Goal: Task Accomplishment & Management: Use online tool/utility

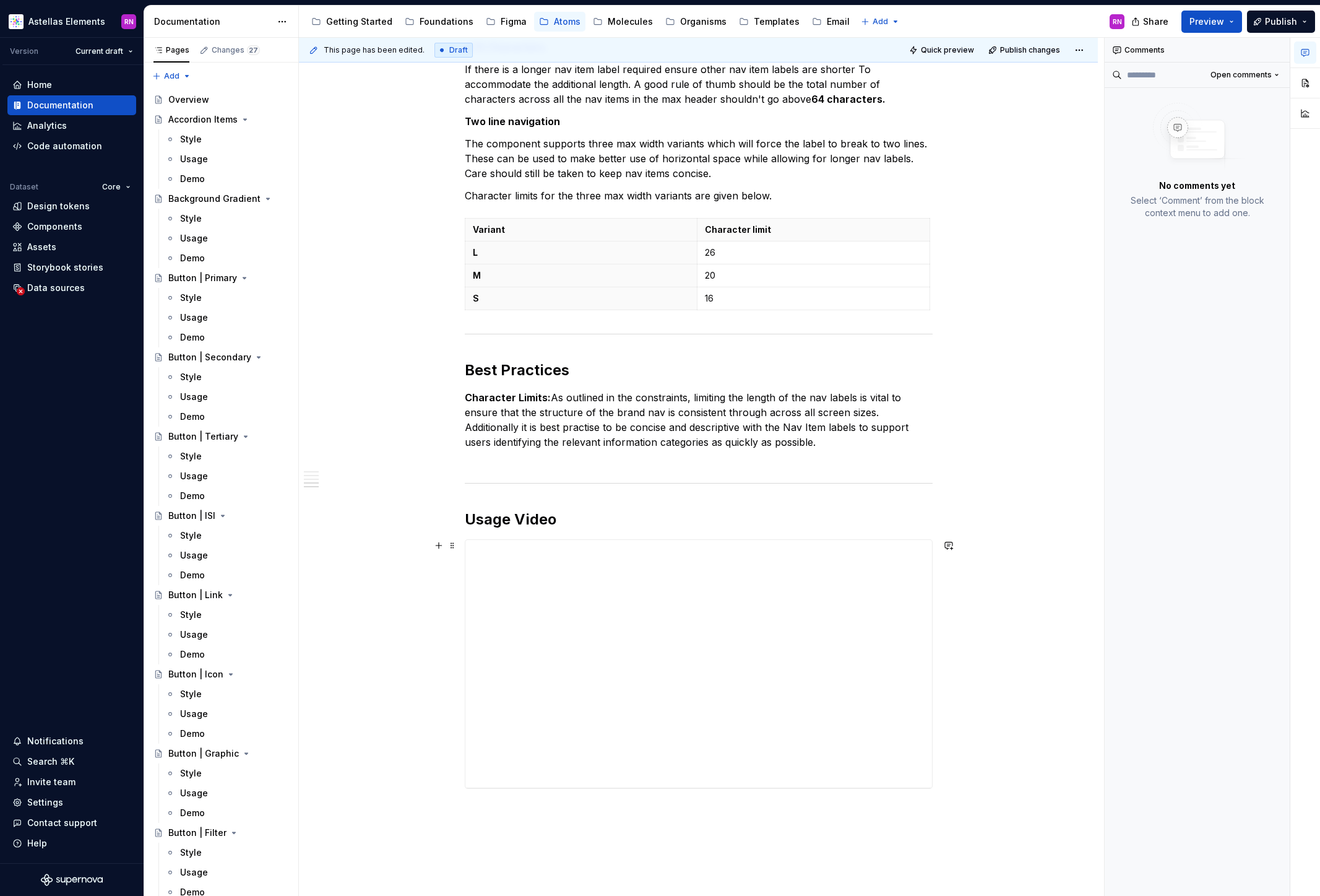
scroll to position [1154, 0]
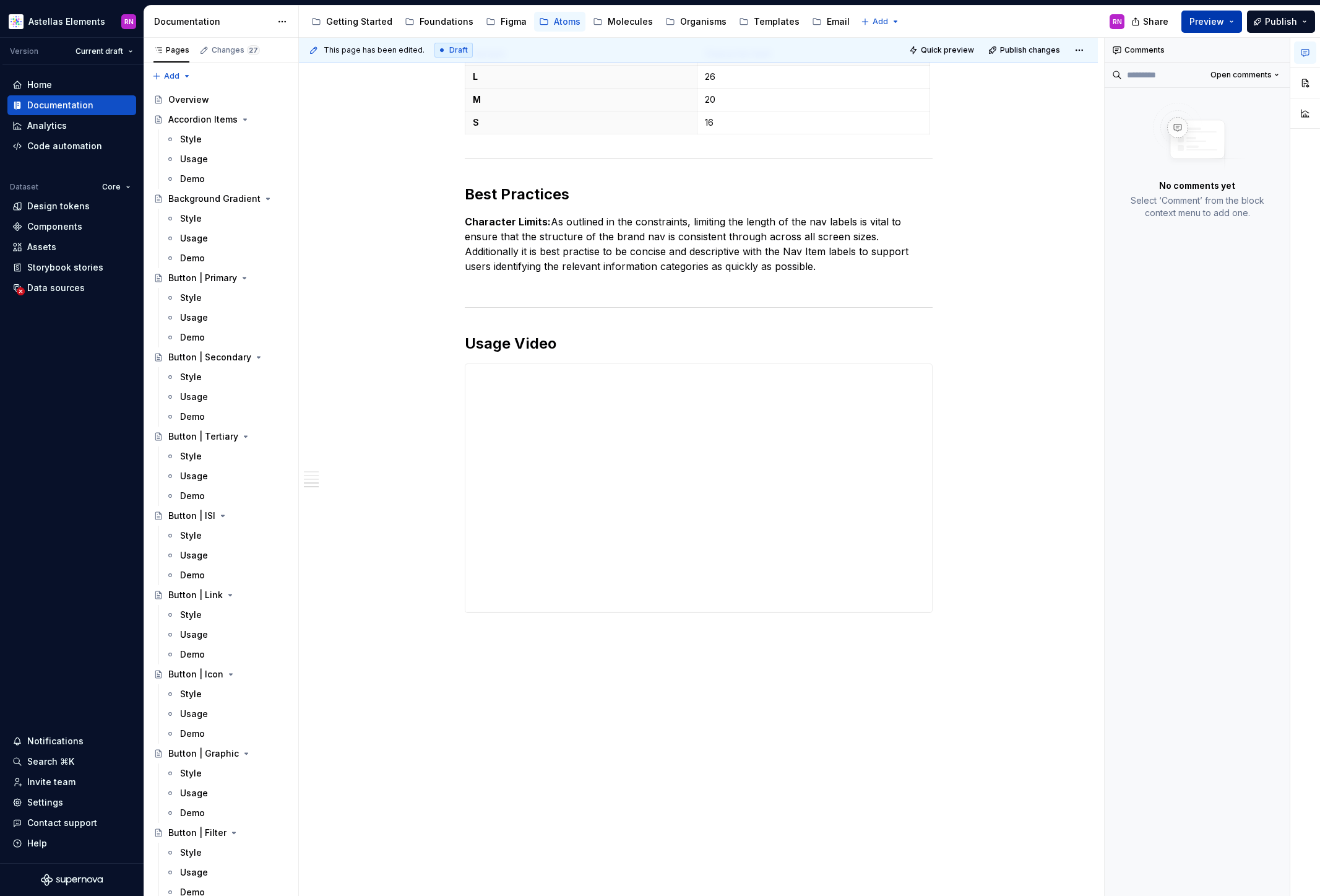
click at [1236, 22] on button "Preview" at bounding box center [1211, 22] width 61 height 22
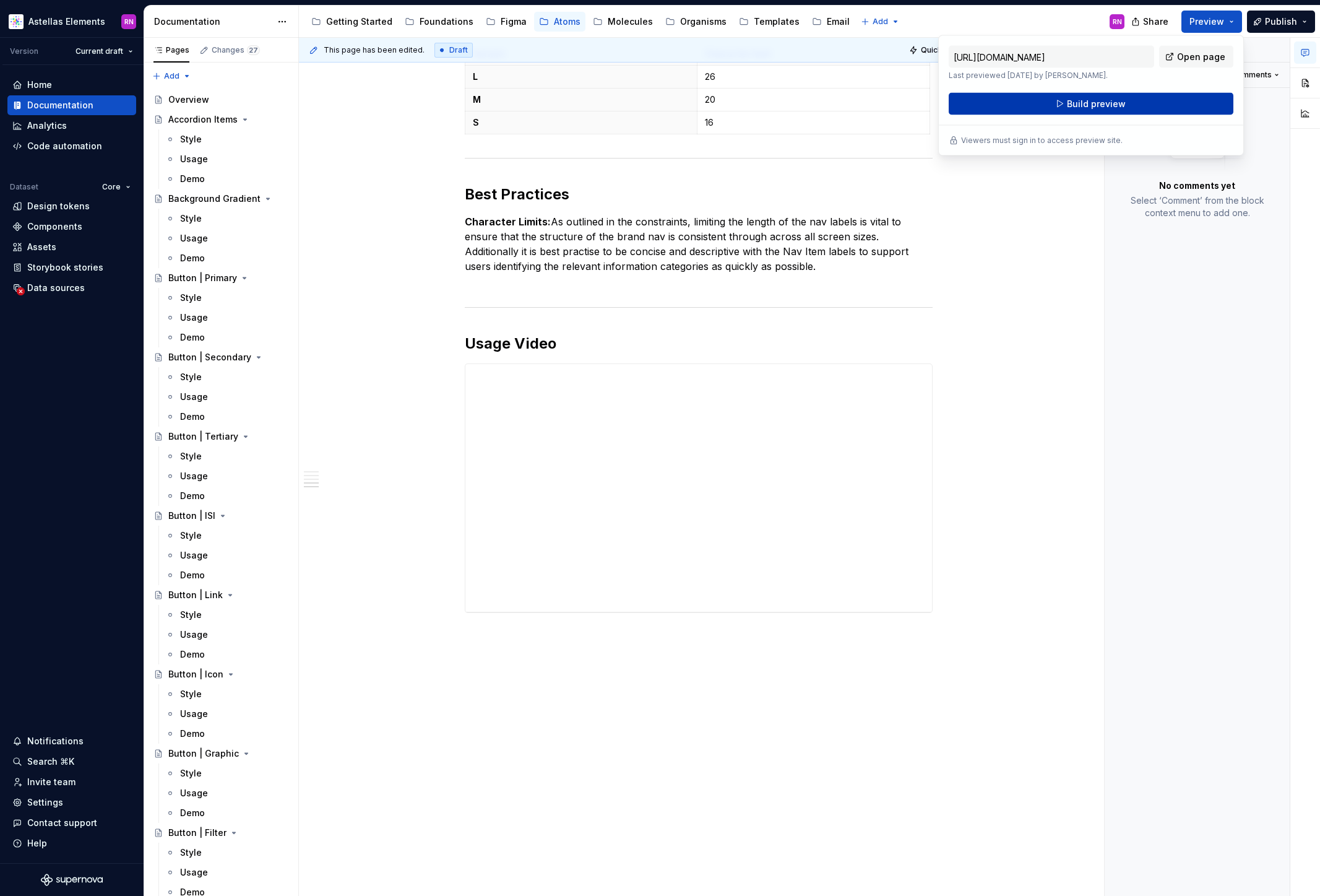
click at [1133, 102] on button "Build preview" at bounding box center [1091, 104] width 285 height 22
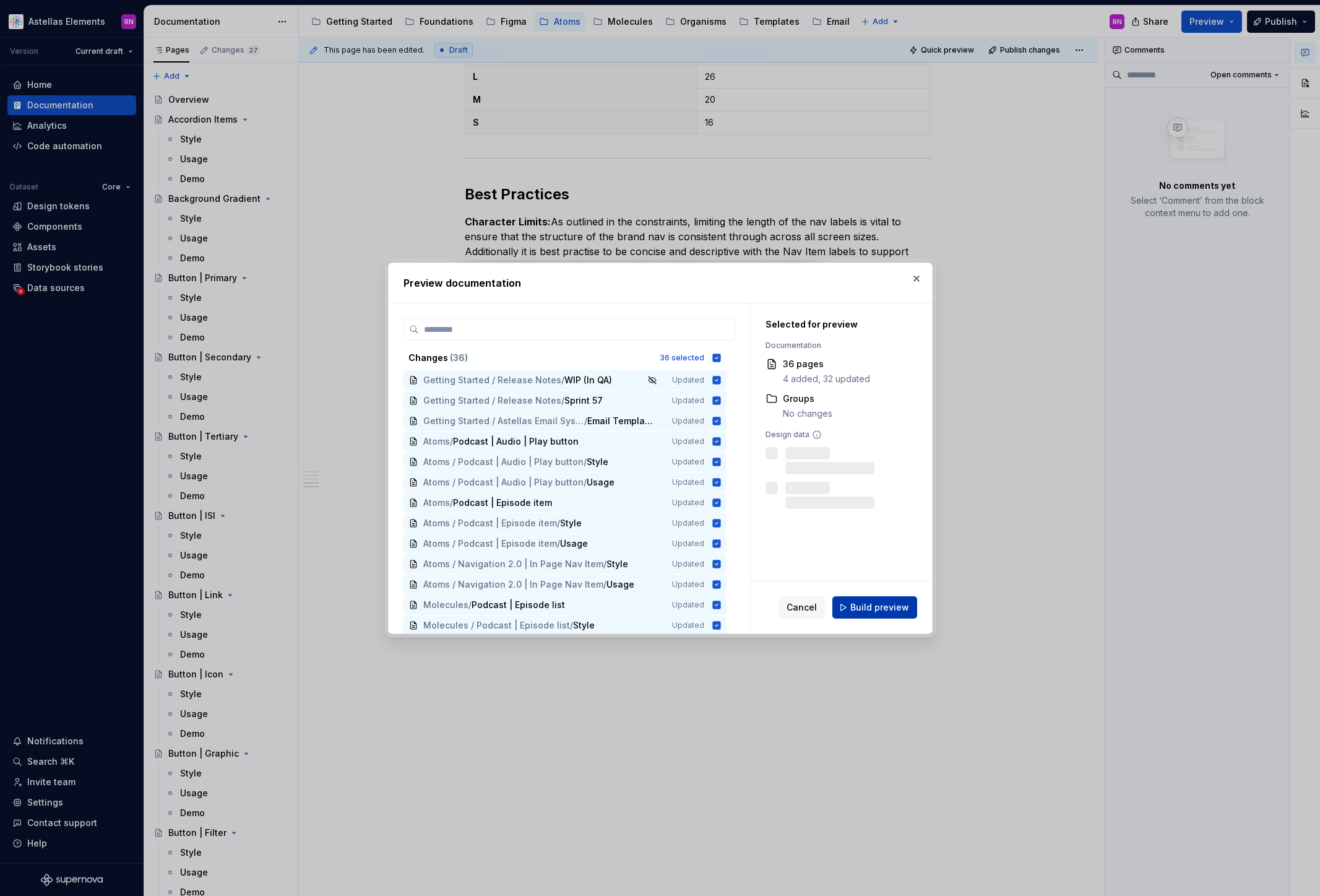
click at [882, 615] on button "Build preview" at bounding box center [875, 607] width 85 height 22
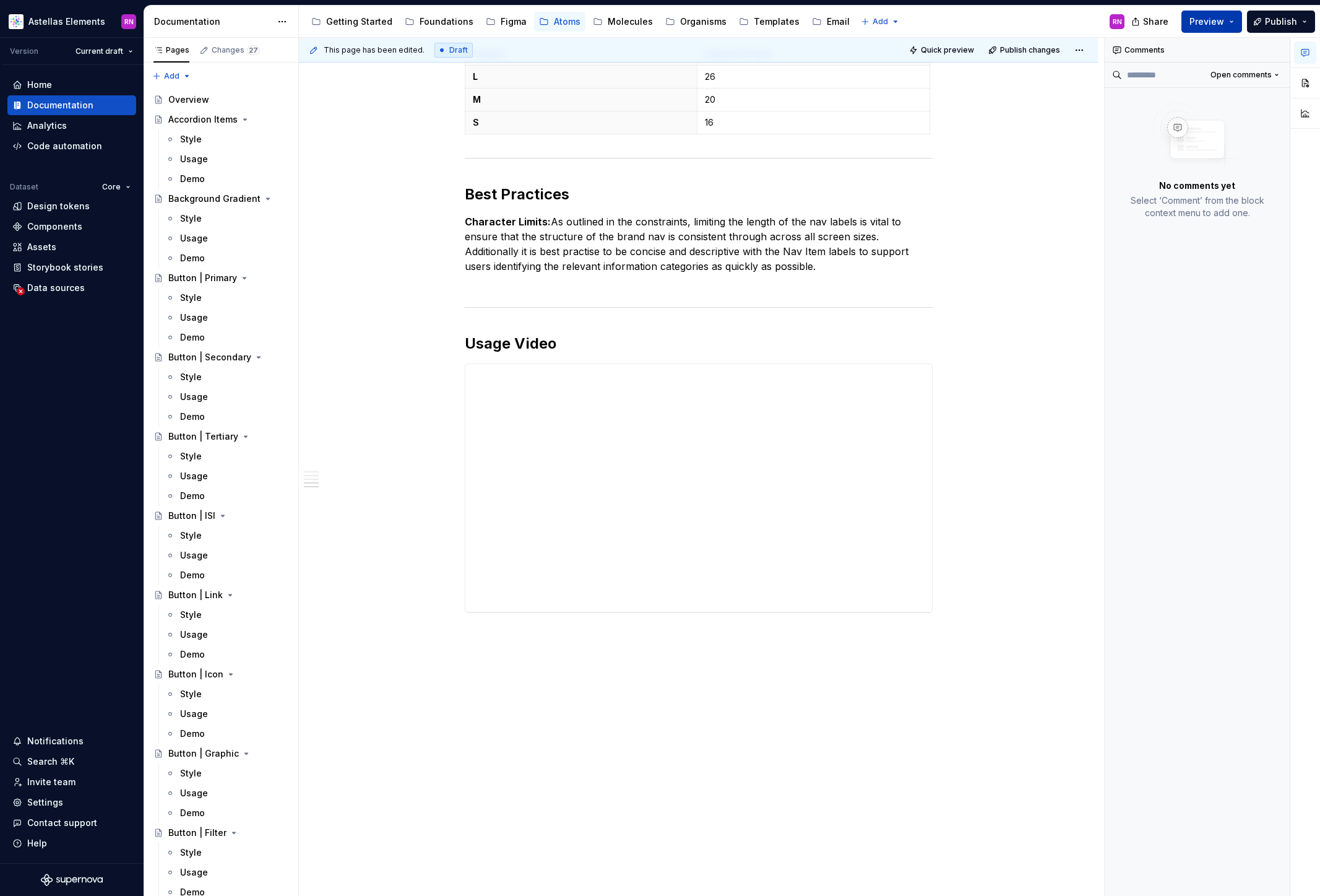
click at [1238, 24] on button "Preview" at bounding box center [1211, 22] width 61 height 22
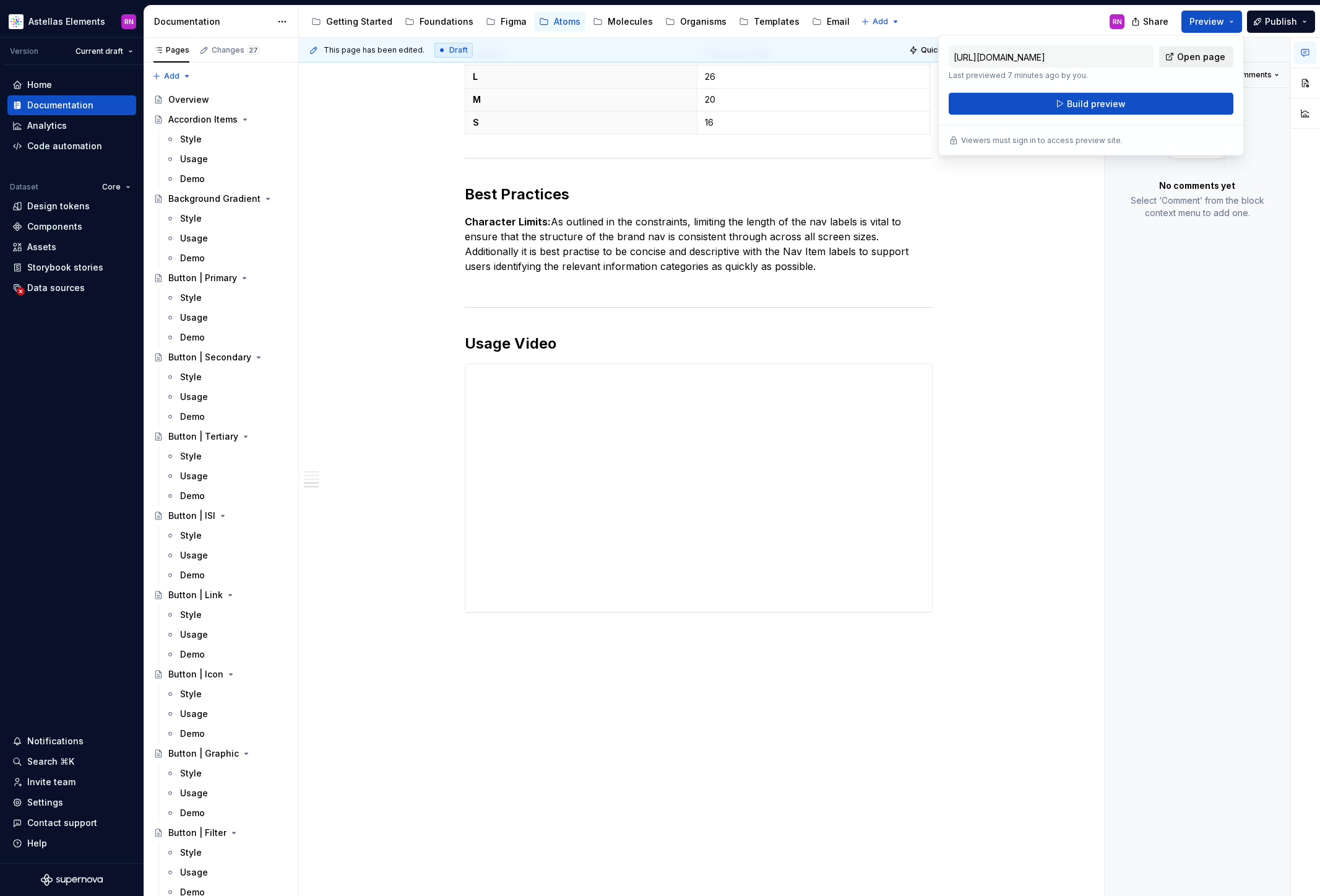
click at [1210, 54] on span "Open page" at bounding box center [1201, 57] width 48 height 12
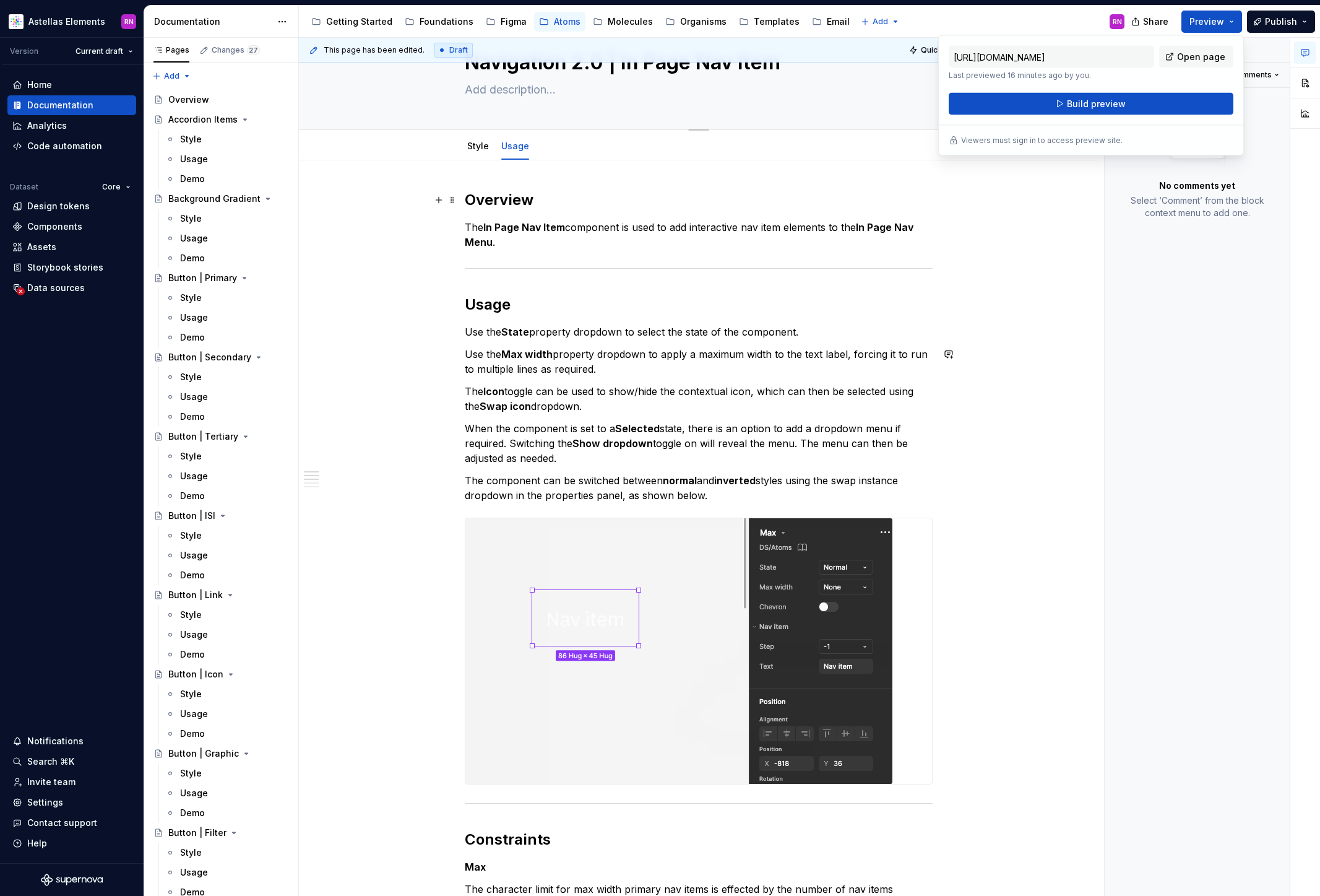
scroll to position [0, 0]
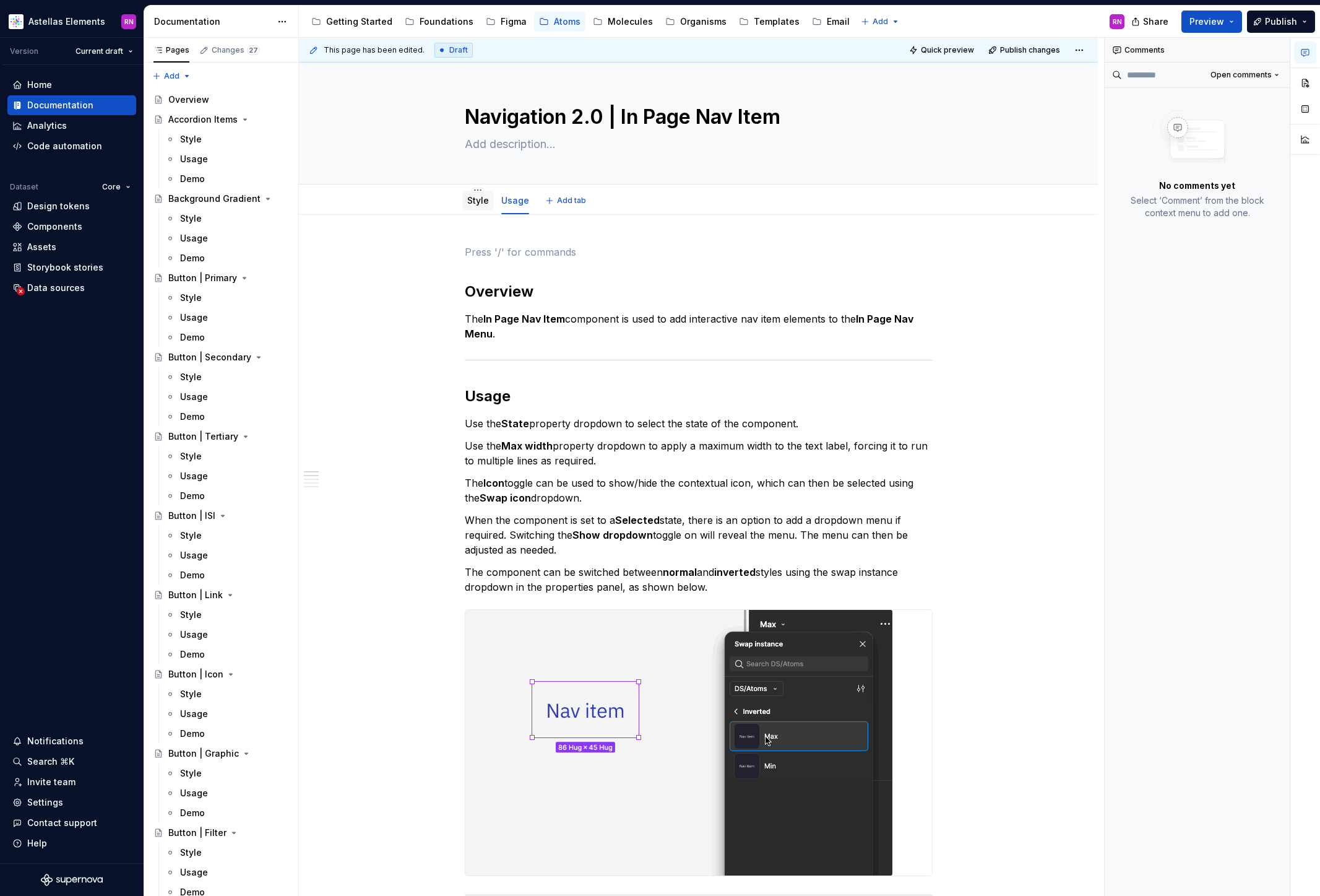
click at [485, 197] on link "Style" at bounding box center [478, 200] width 22 height 11
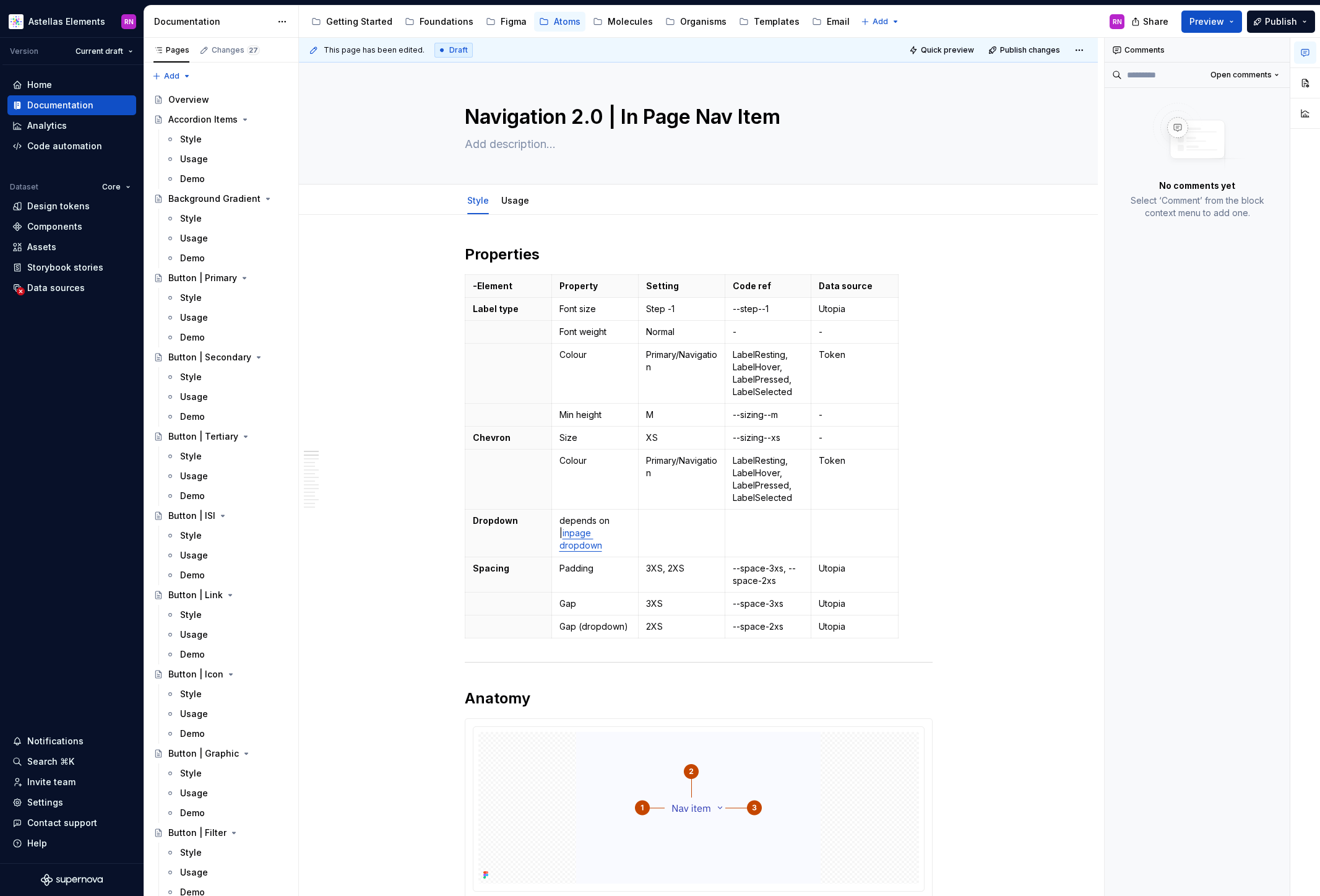
type textarea "*"
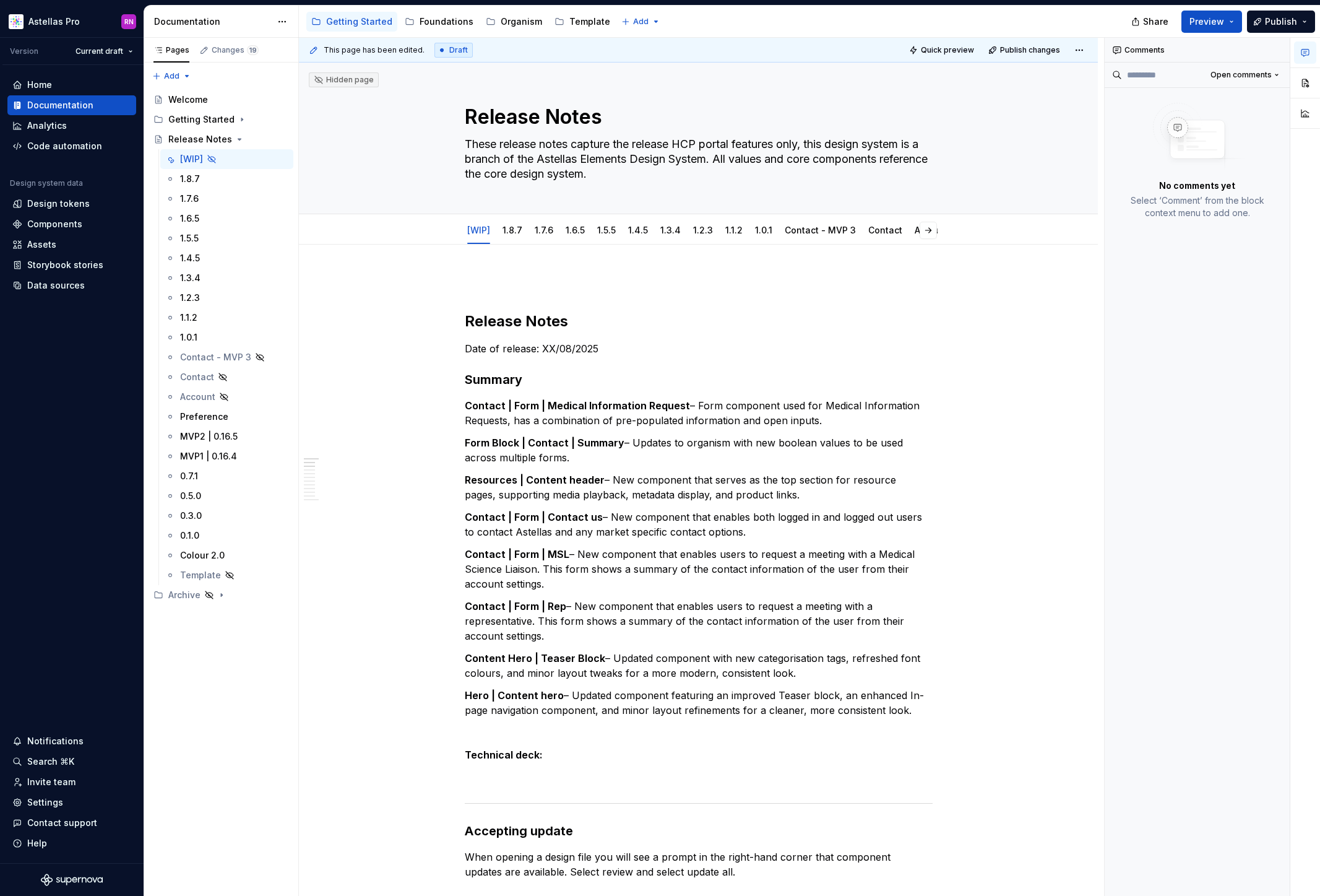
type textarea "*"
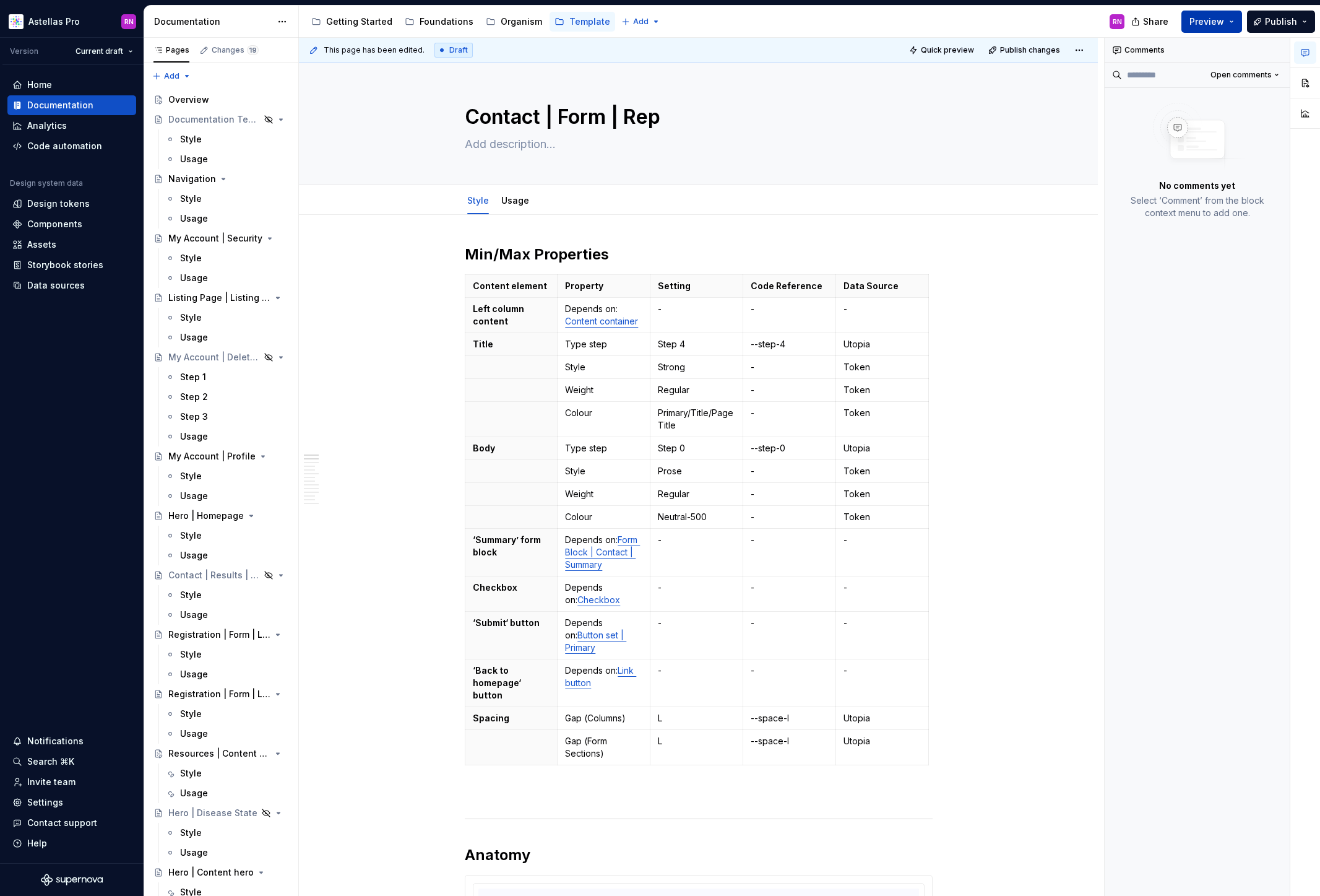
click at [1232, 24] on button "Preview" at bounding box center [1211, 22] width 61 height 22
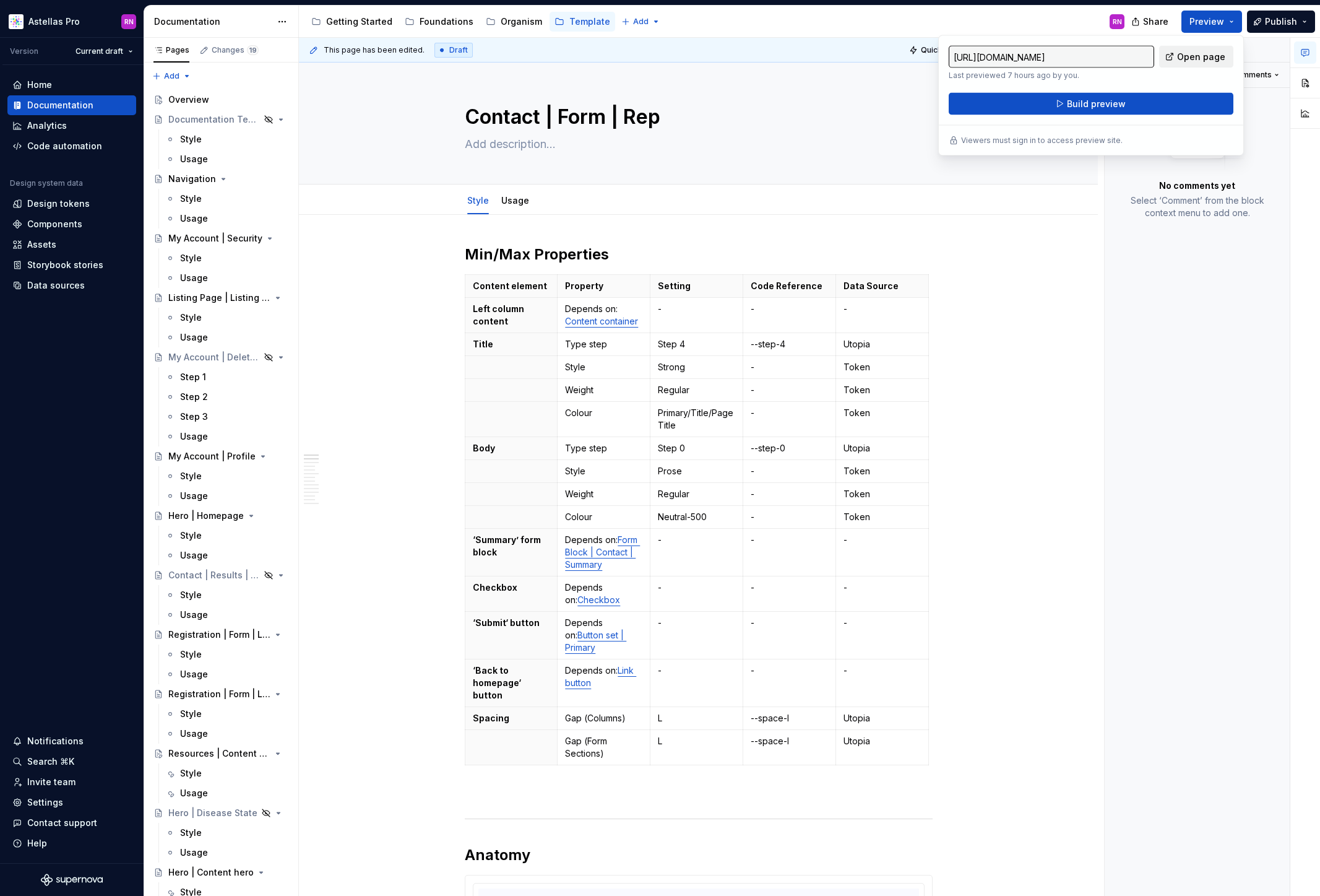
click at [1211, 49] on link "Open page" at bounding box center [1196, 57] width 74 height 22
type textarea "*"
